Goal: Navigation & Orientation: Go to known website

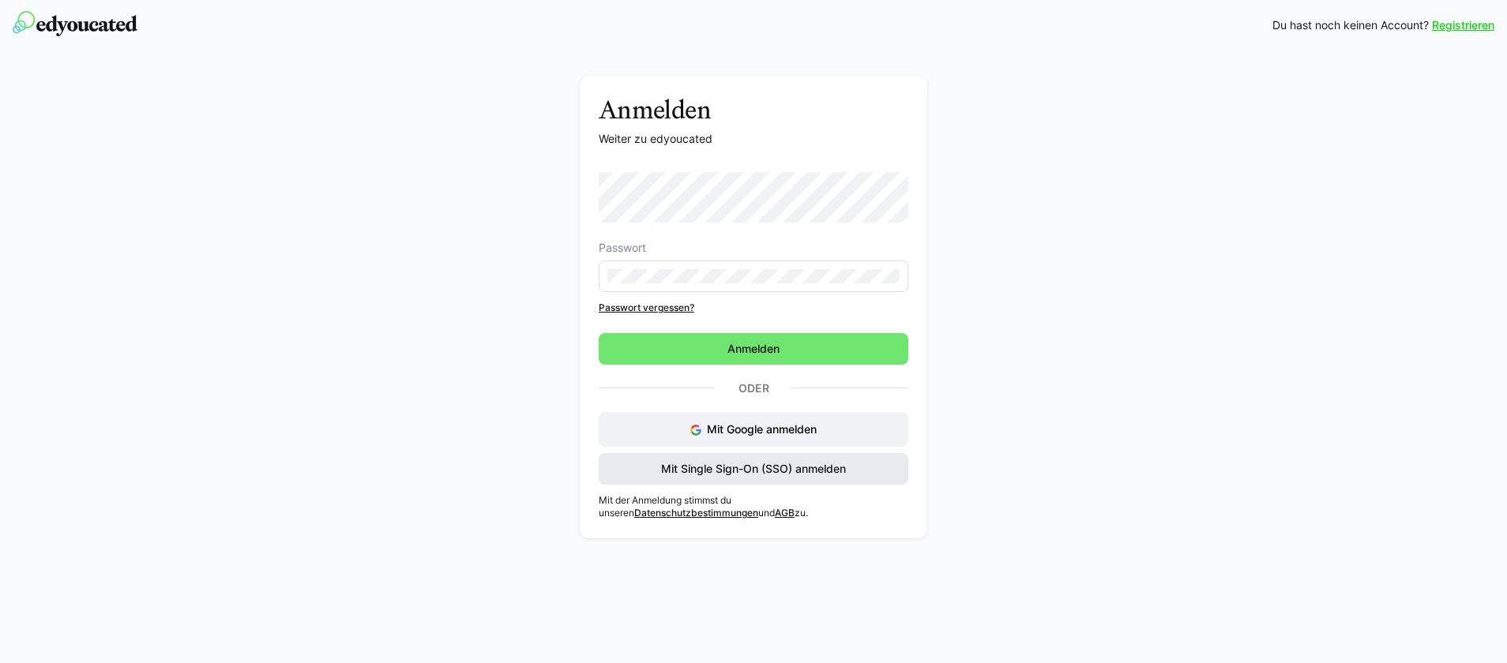
click at [685, 473] on span "Mit Single Sign-On (SSO) anmelden" at bounding box center [754, 469] width 190 height 16
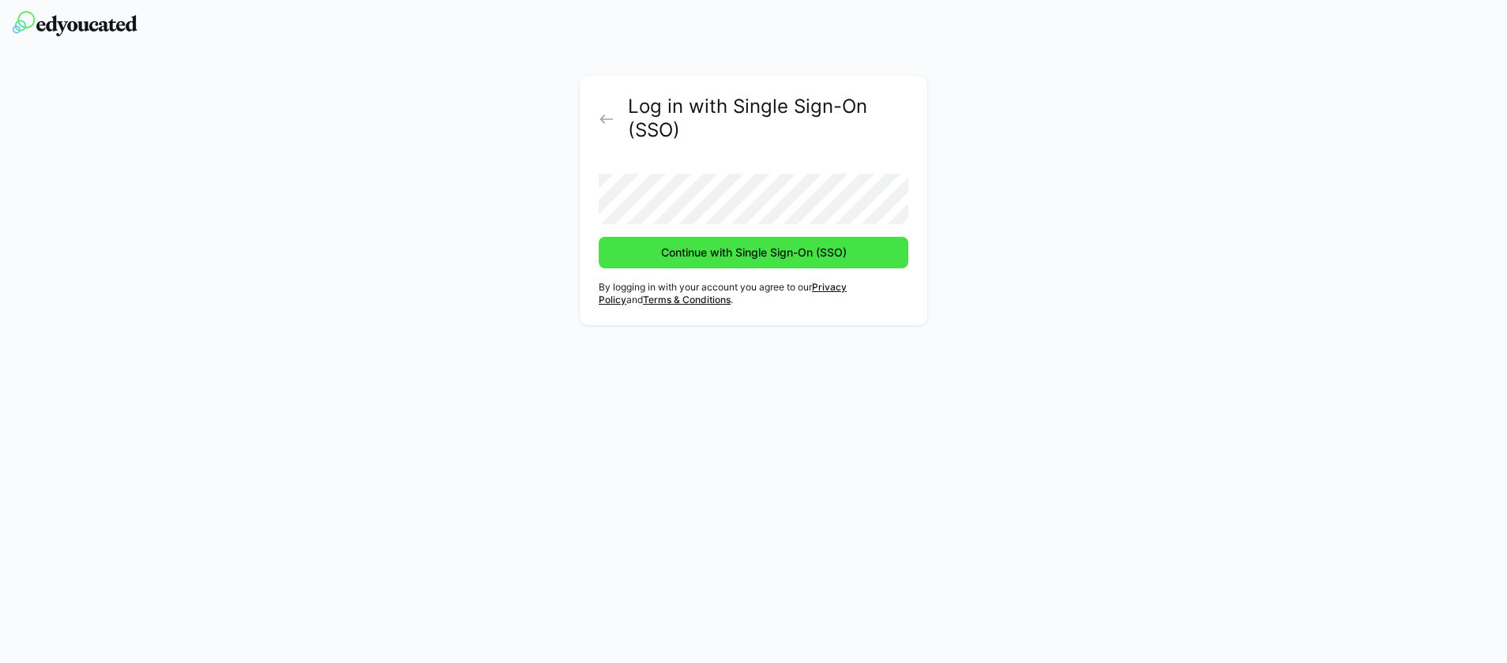
click at [689, 249] on span "Continue with Single Sign-On (SSO)" at bounding box center [754, 253] width 190 height 16
